Goal: Navigation & Orientation: Find specific page/section

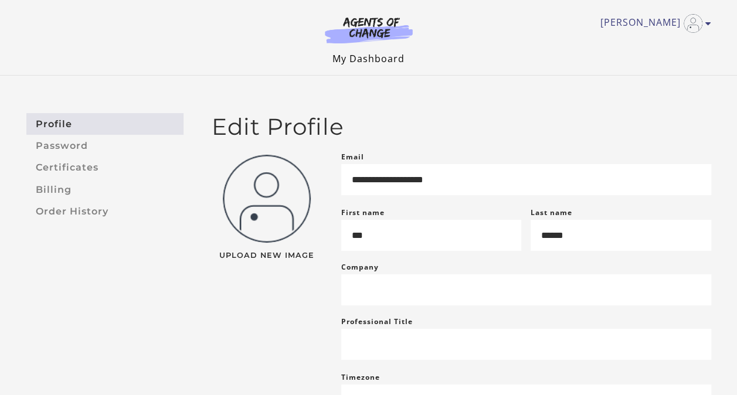
click at [368, 58] on link "My Dashboard" at bounding box center [369, 58] width 72 height 13
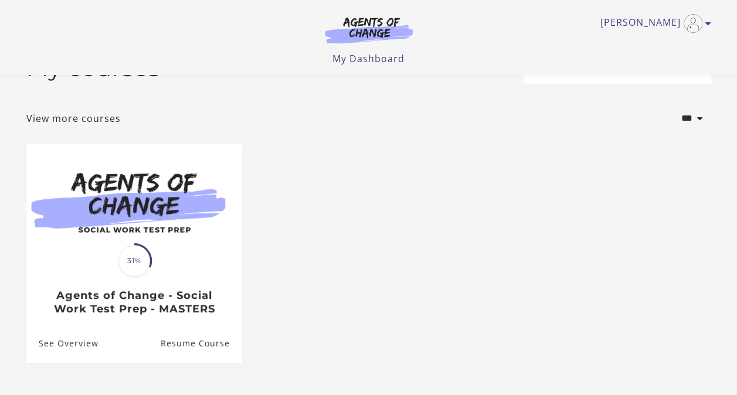
scroll to position [16, 0]
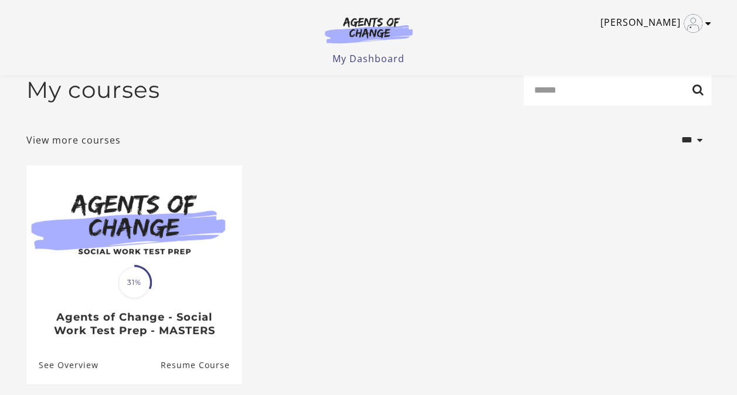
click at [669, 21] on link "[PERSON_NAME]" at bounding box center [653, 23] width 105 height 19
